Goal: Browse casually: Explore the website without a specific task or goal

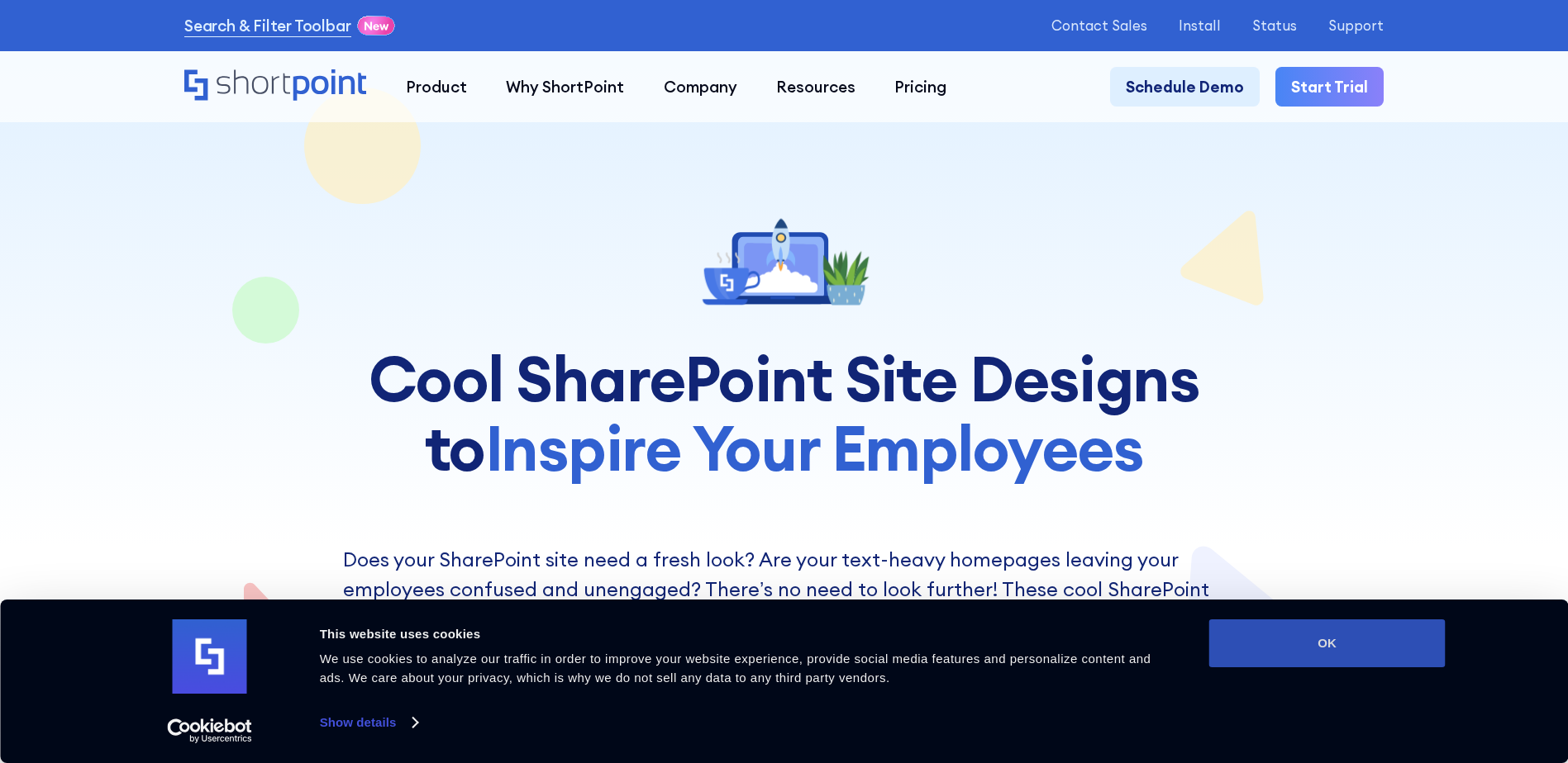
click at [1350, 657] on button "OK" at bounding box center [1327, 643] width 237 height 48
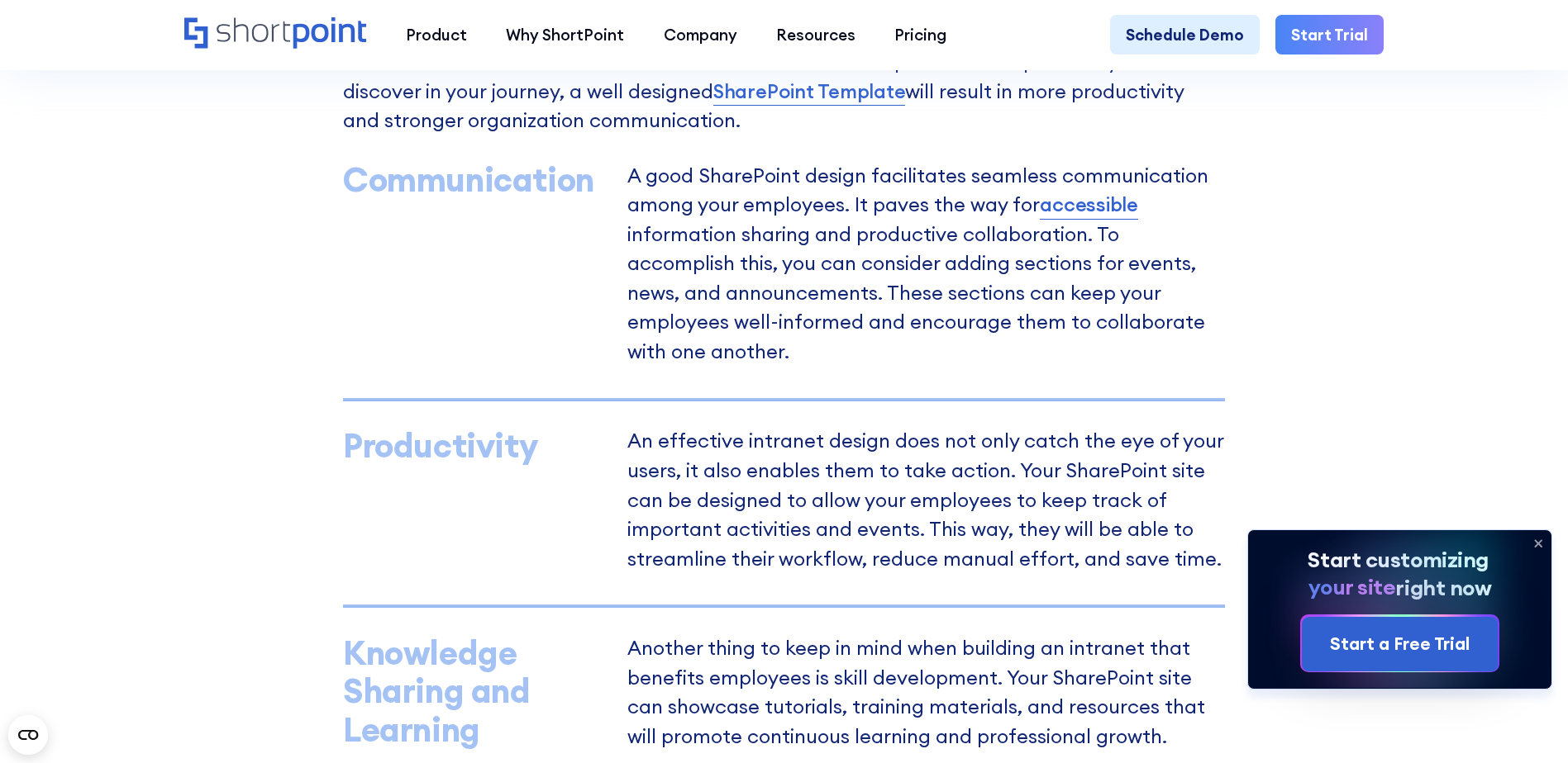
scroll to position [1157, 0]
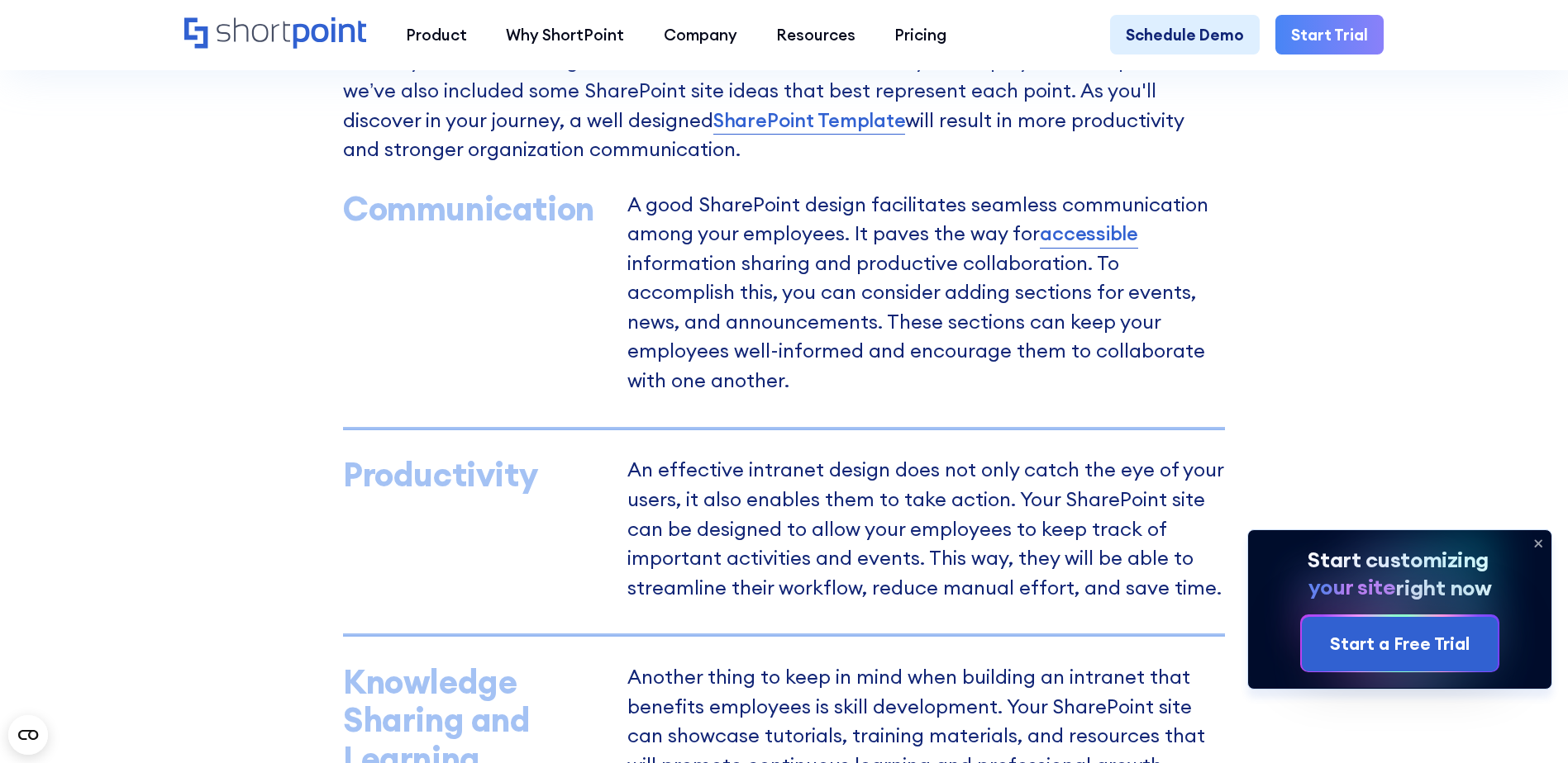
click at [1535, 540] on icon at bounding box center [1538, 543] width 6 height 6
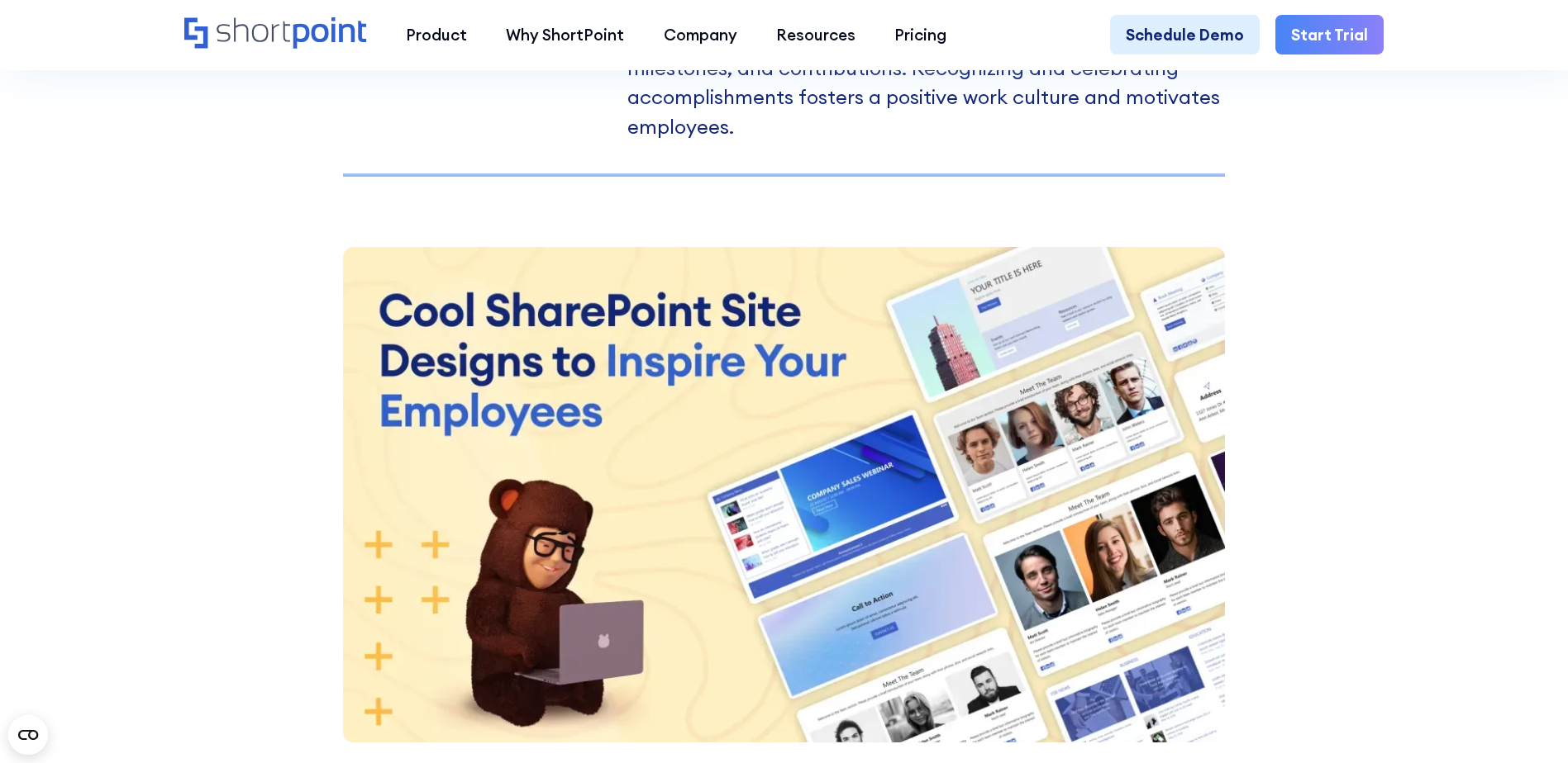
scroll to position [2230, 0]
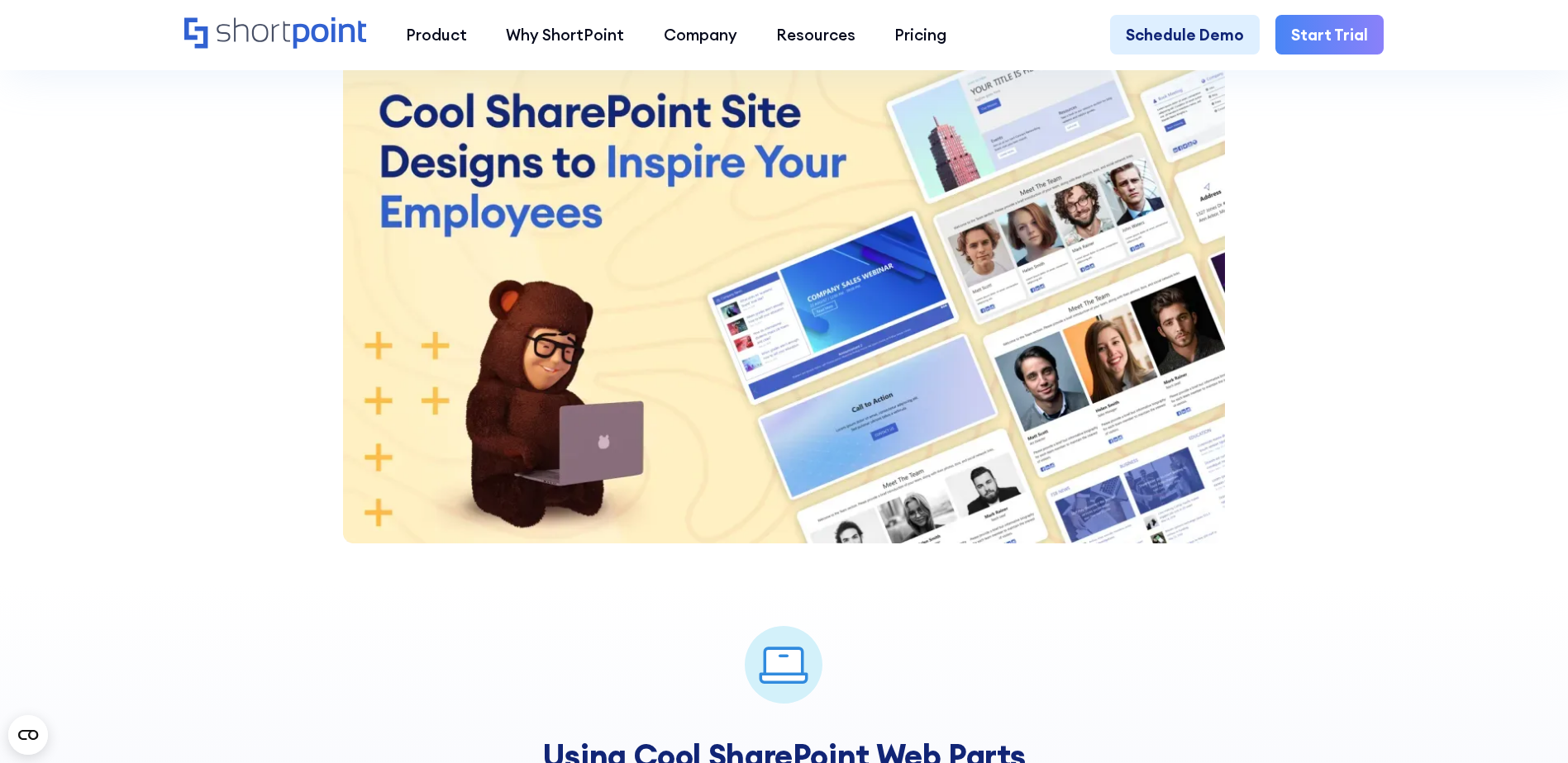
click at [771, 229] on img at bounding box center [784, 295] width 882 height 496
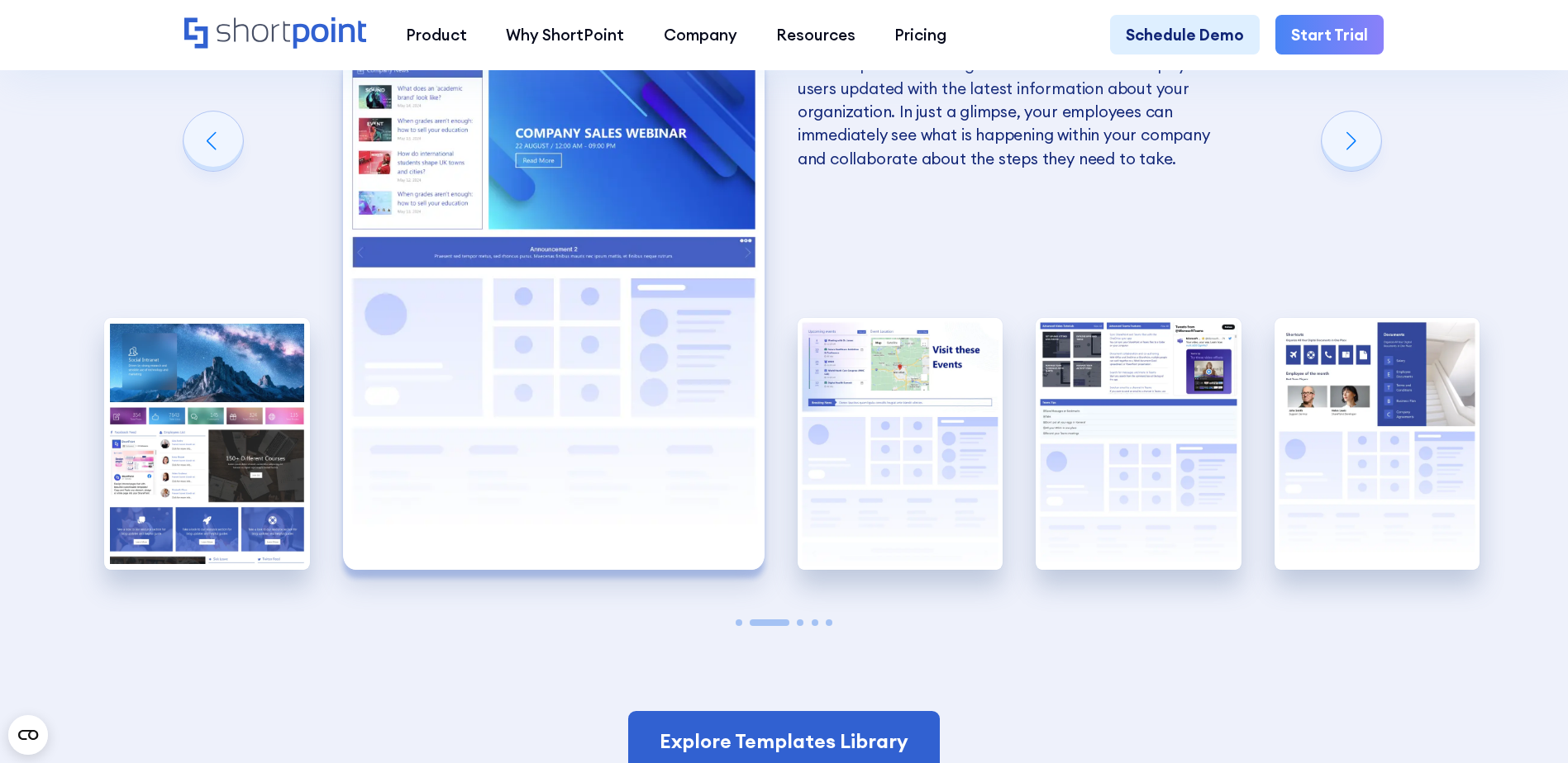
scroll to position [3403, 0]
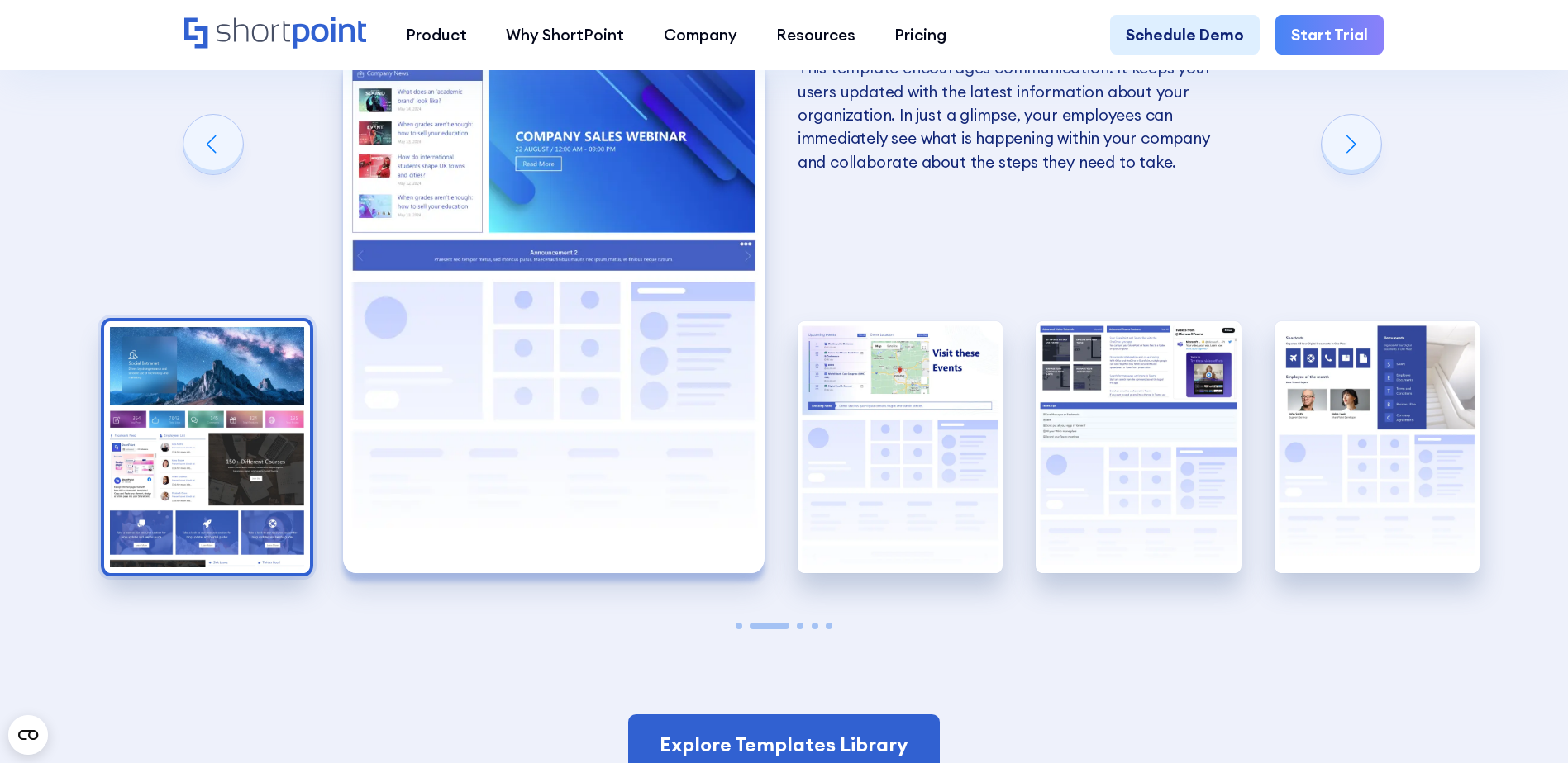
click at [238, 449] on img "1 / 5" at bounding box center [206, 447] width 205 height 252
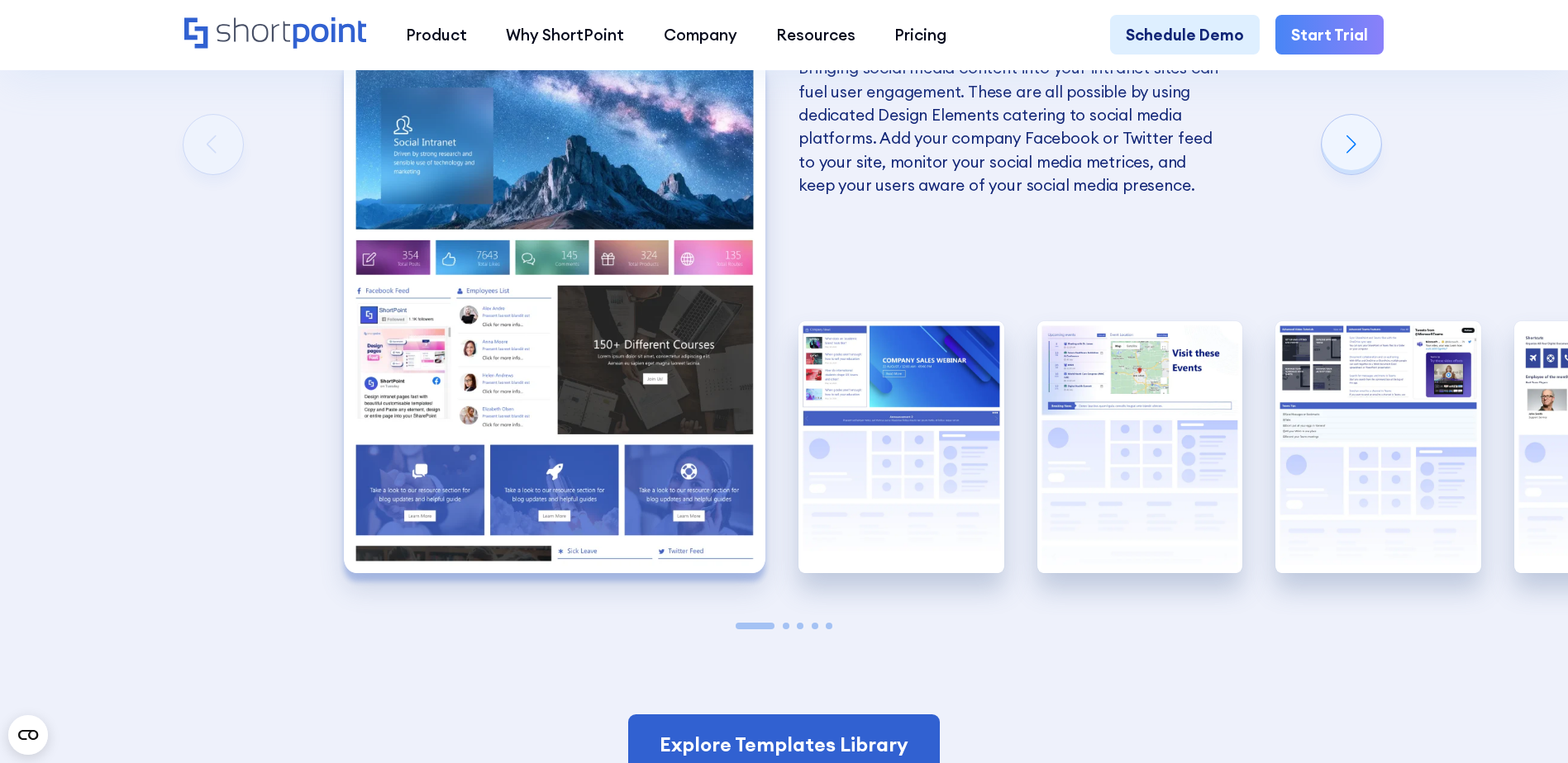
click at [702, 232] on img "1 / 5" at bounding box center [554, 315] width 422 height 517
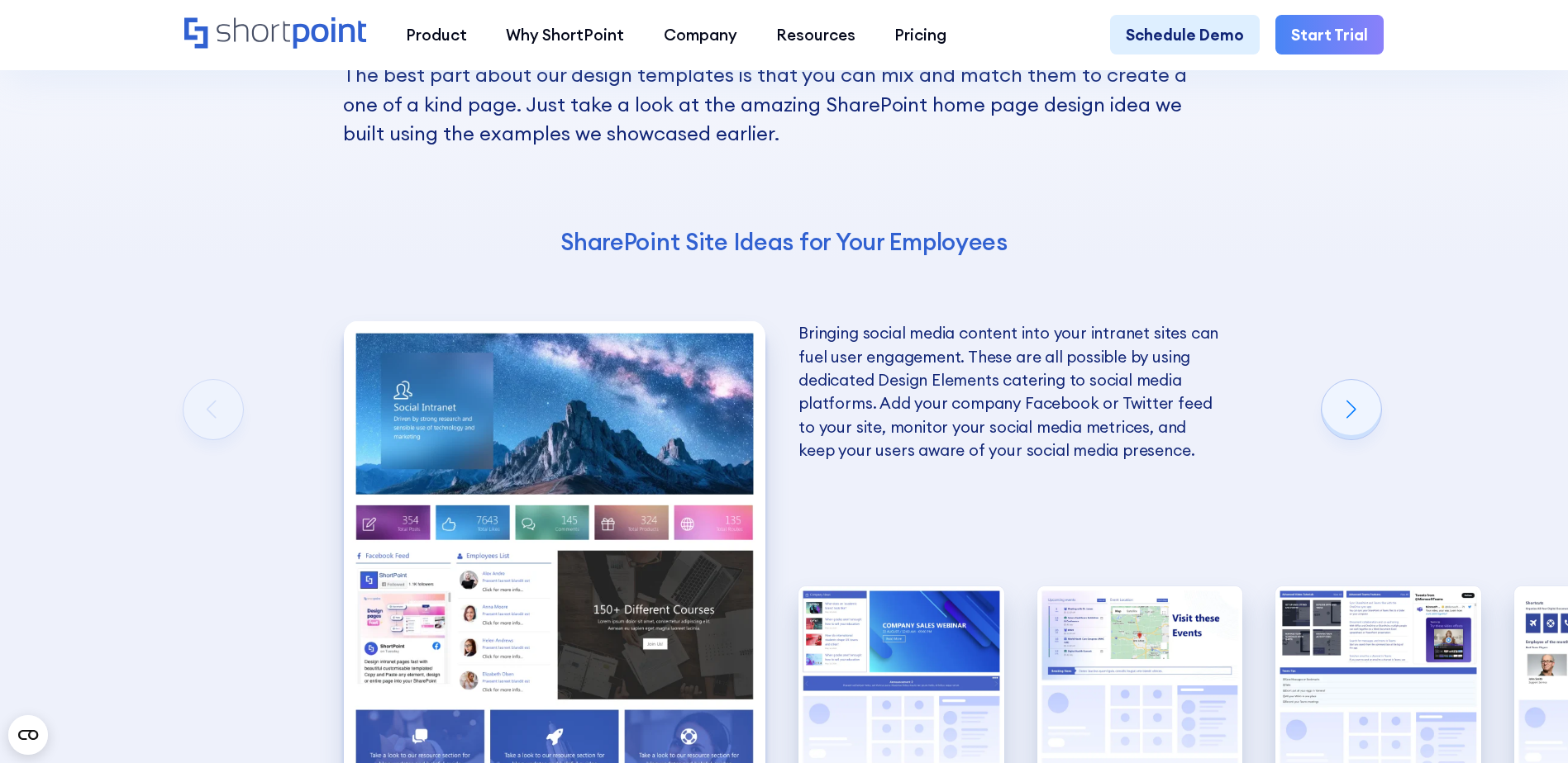
scroll to position [3238, 0]
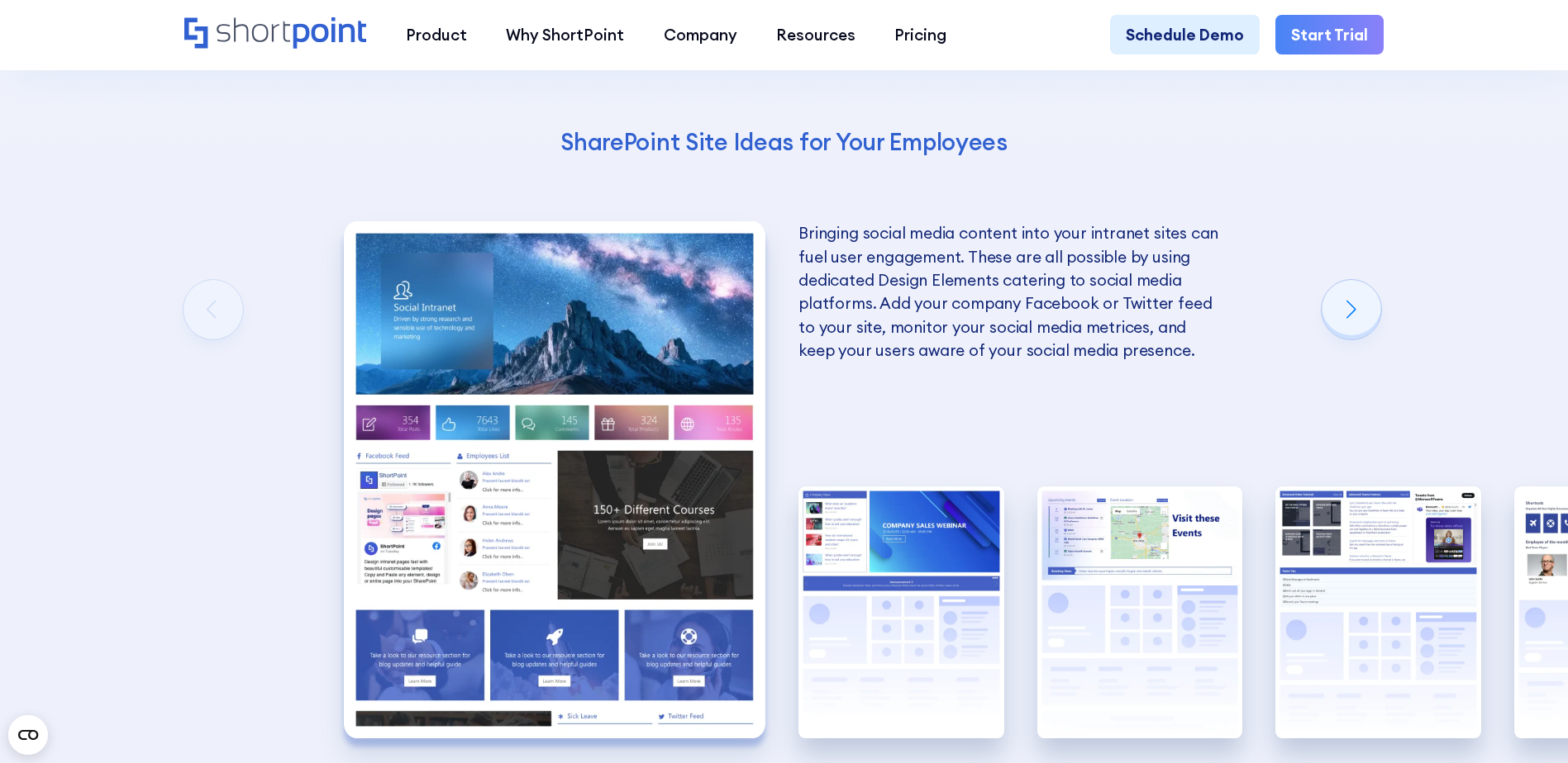
click at [714, 348] on img "1 / 5" at bounding box center [554, 480] width 422 height 517
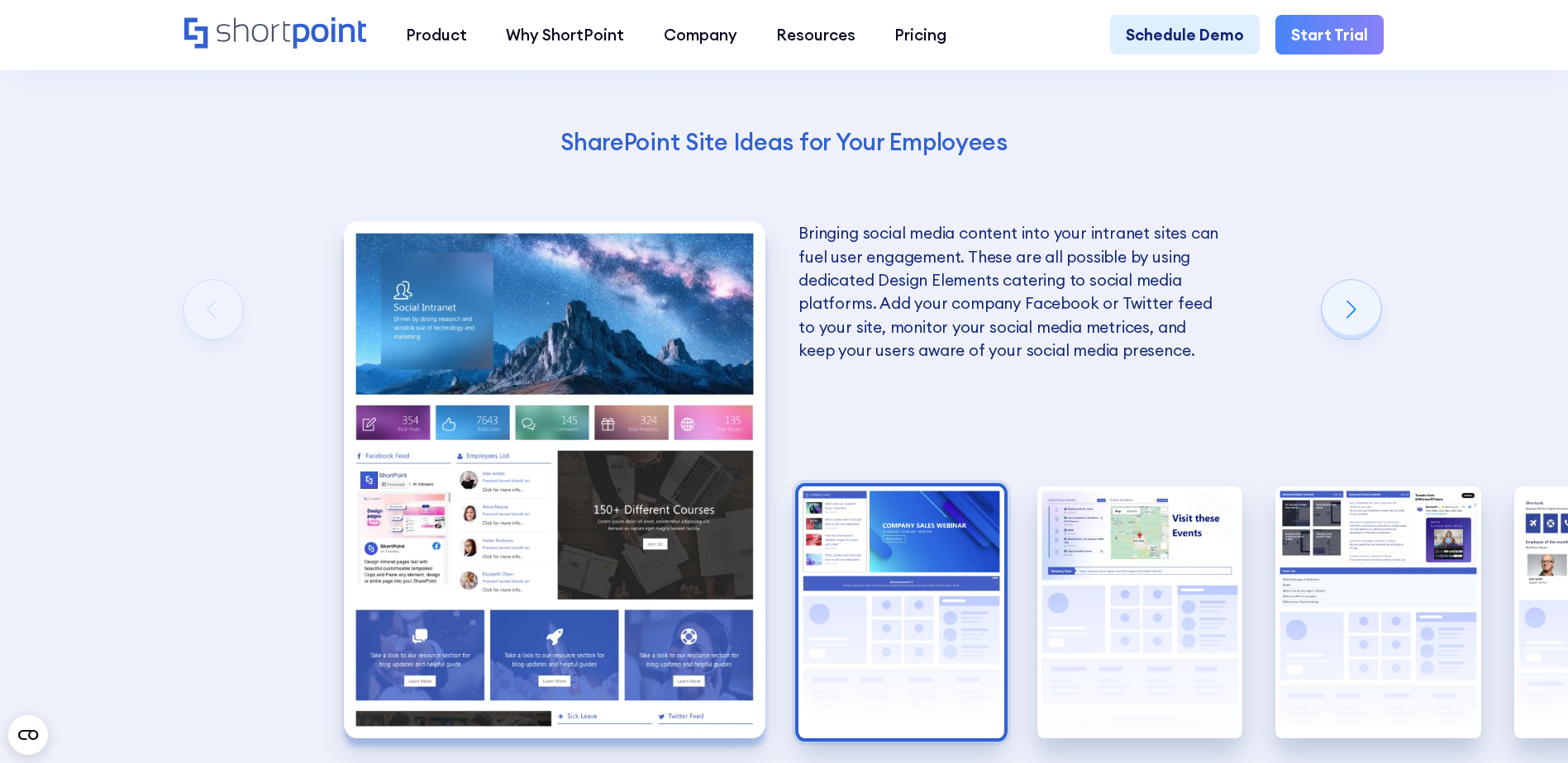
click at [996, 639] on img "2 / 5" at bounding box center [900, 613] width 205 height 252
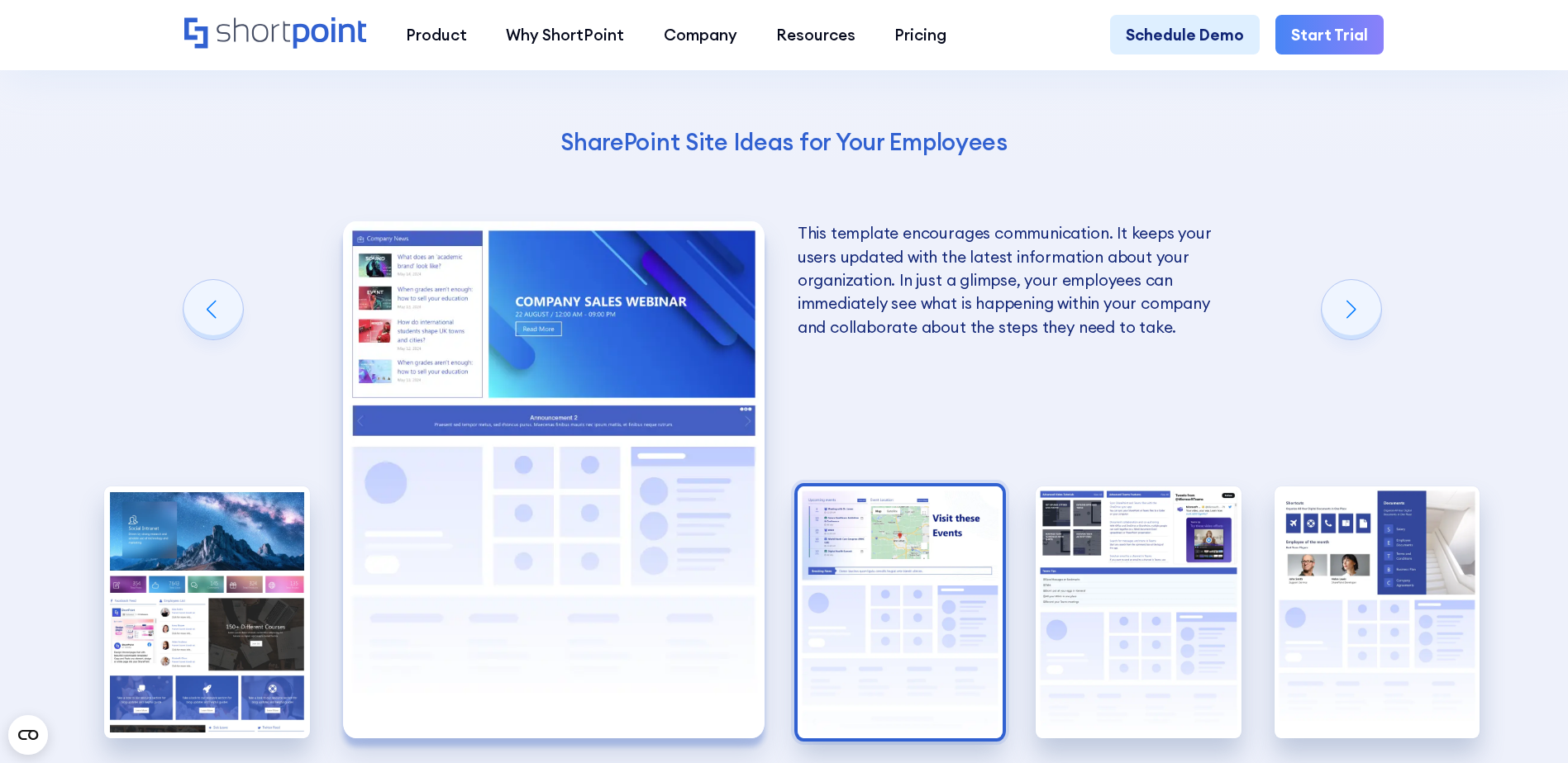
click at [964, 624] on img "3 / 5" at bounding box center [900, 613] width 205 height 252
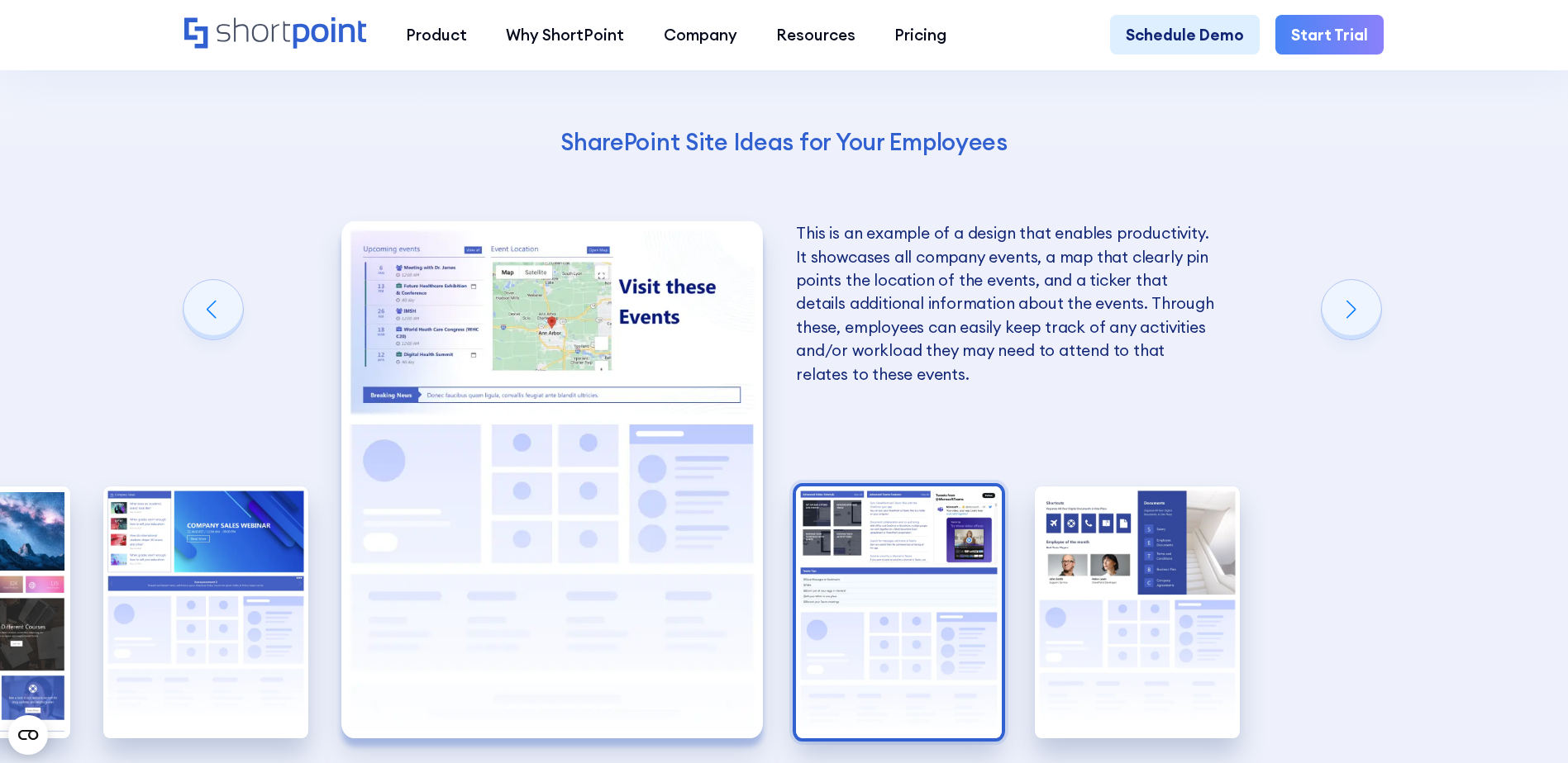
click at [948, 619] on img "4 / 5" at bounding box center [898, 613] width 205 height 252
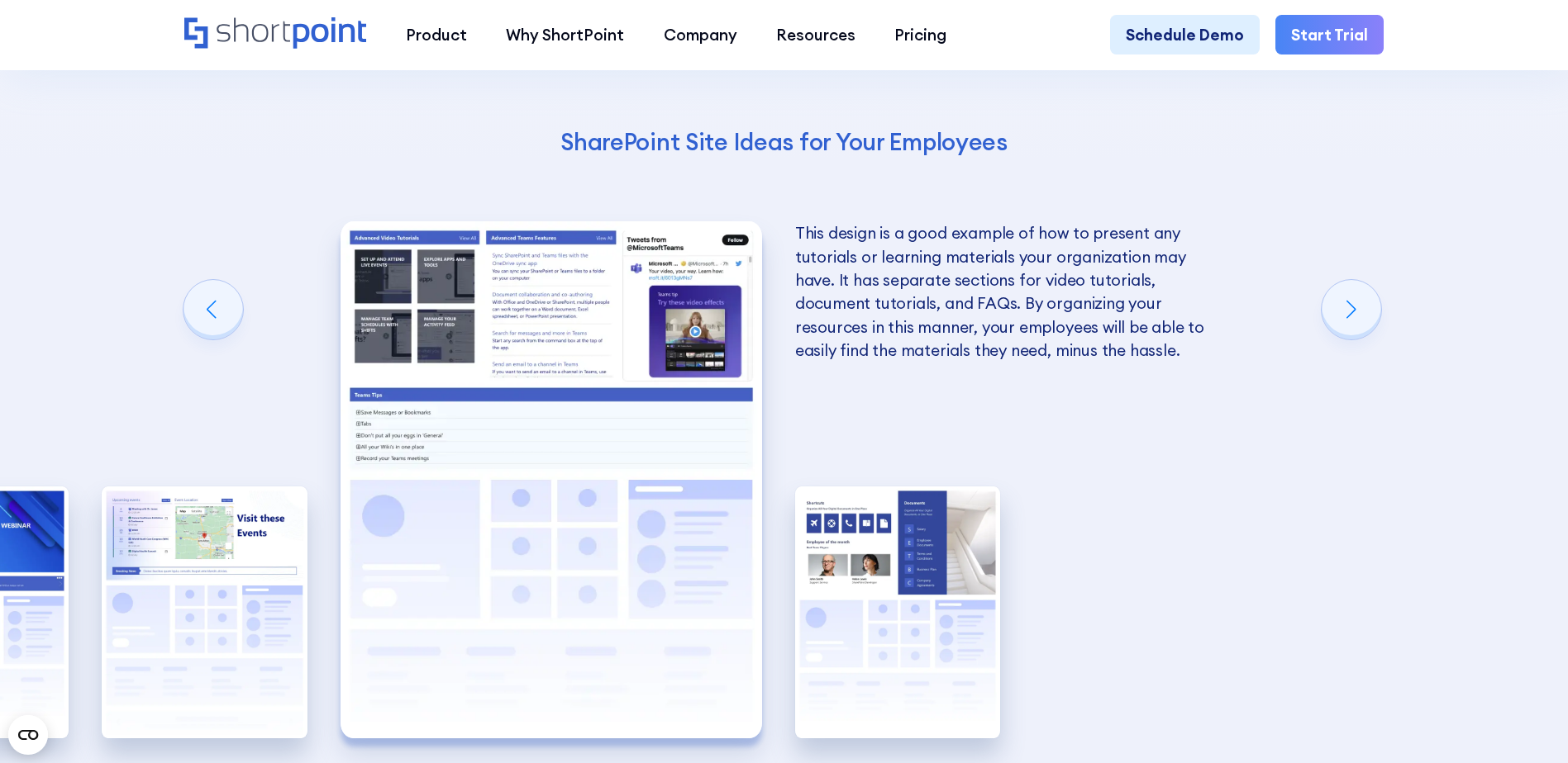
click at [948, 619] on img "5 / 5" at bounding box center [897, 613] width 205 height 252
